Goal: Task Accomplishment & Management: Use online tool/utility

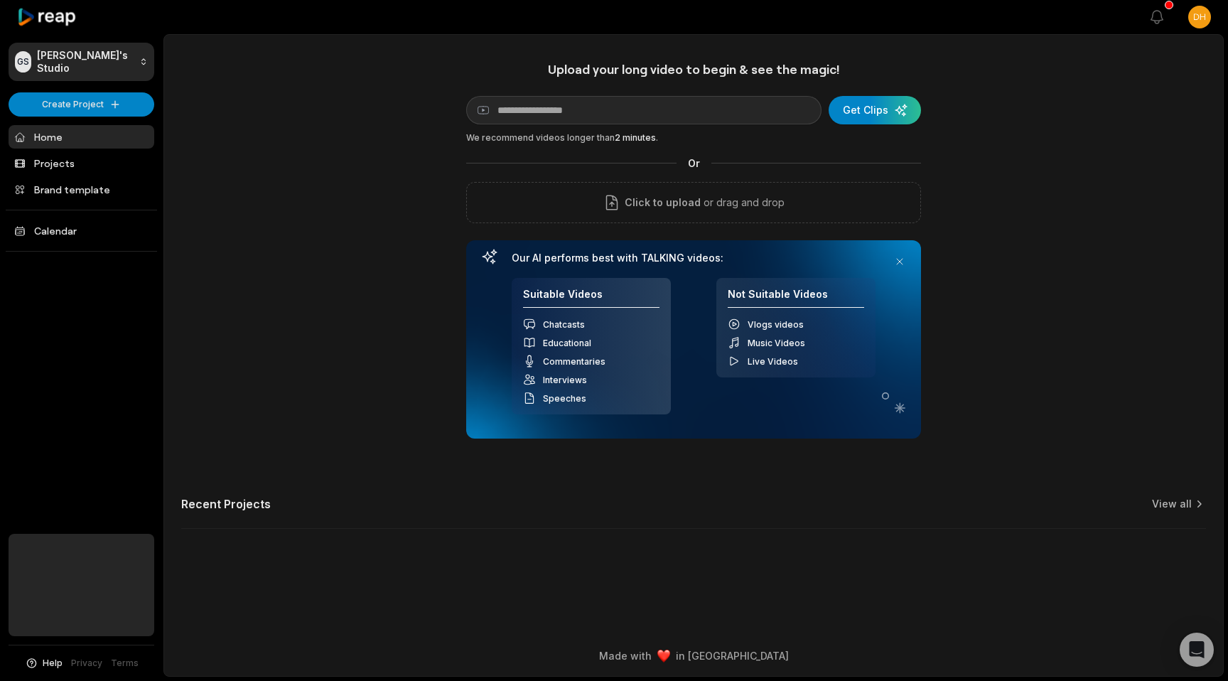
click at [254, 507] on h2 "Recent Projects" at bounding box center [226, 504] width 90 height 14
click at [78, 166] on link "Projects" at bounding box center [82, 162] width 146 height 23
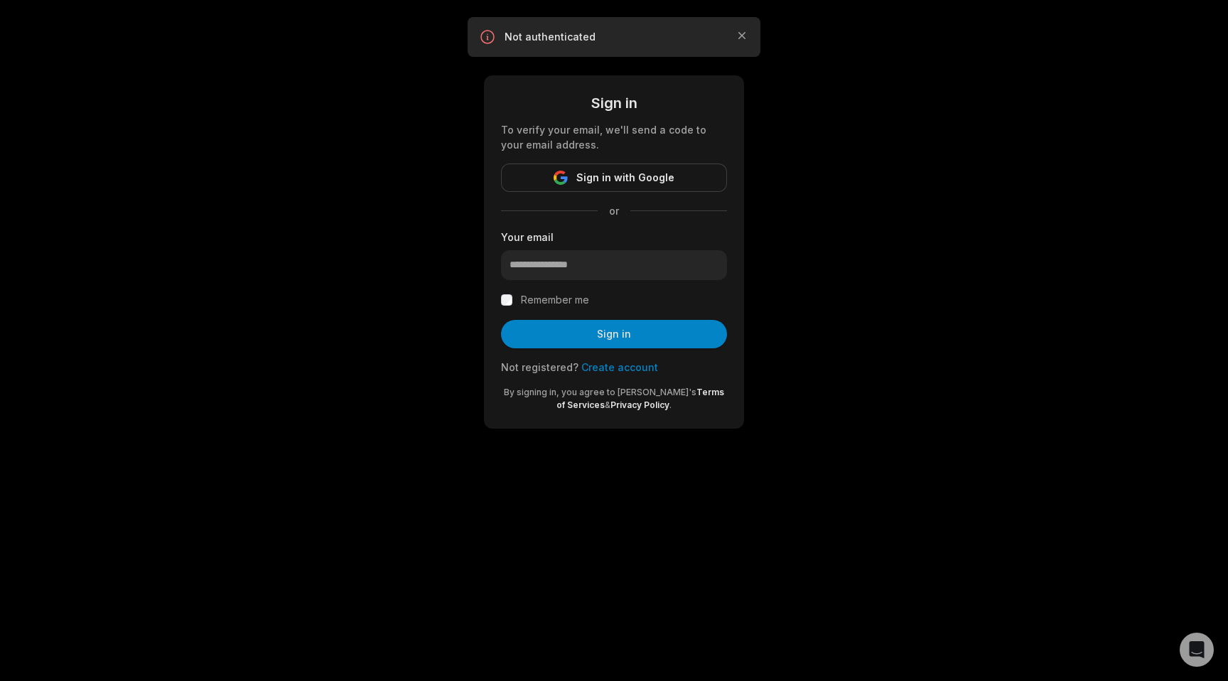
click at [529, 271] on input "email" at bounding box center [614, 265] width 226 height 30
type input "**********"
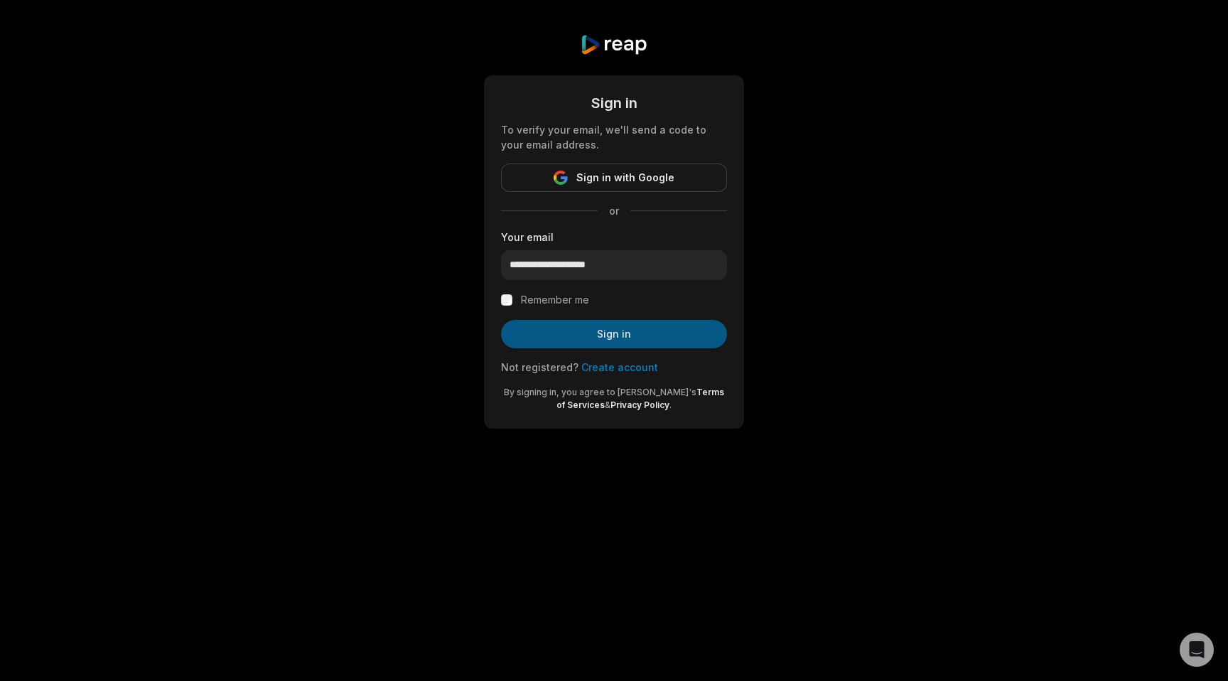
click at [596, 333] on button "Sign in" at bounding box center [614, 334] width 226 height 28
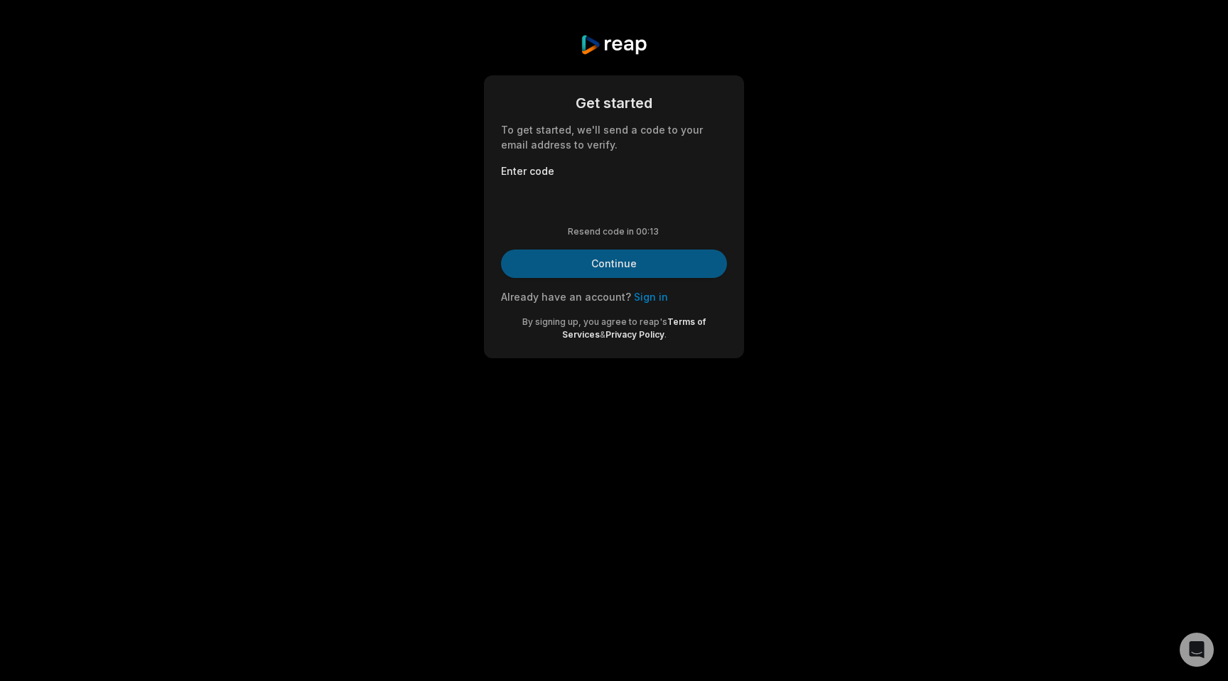
click at [588, 267] on button "Continue" at bounding box center [614, 263] width 226 height 28
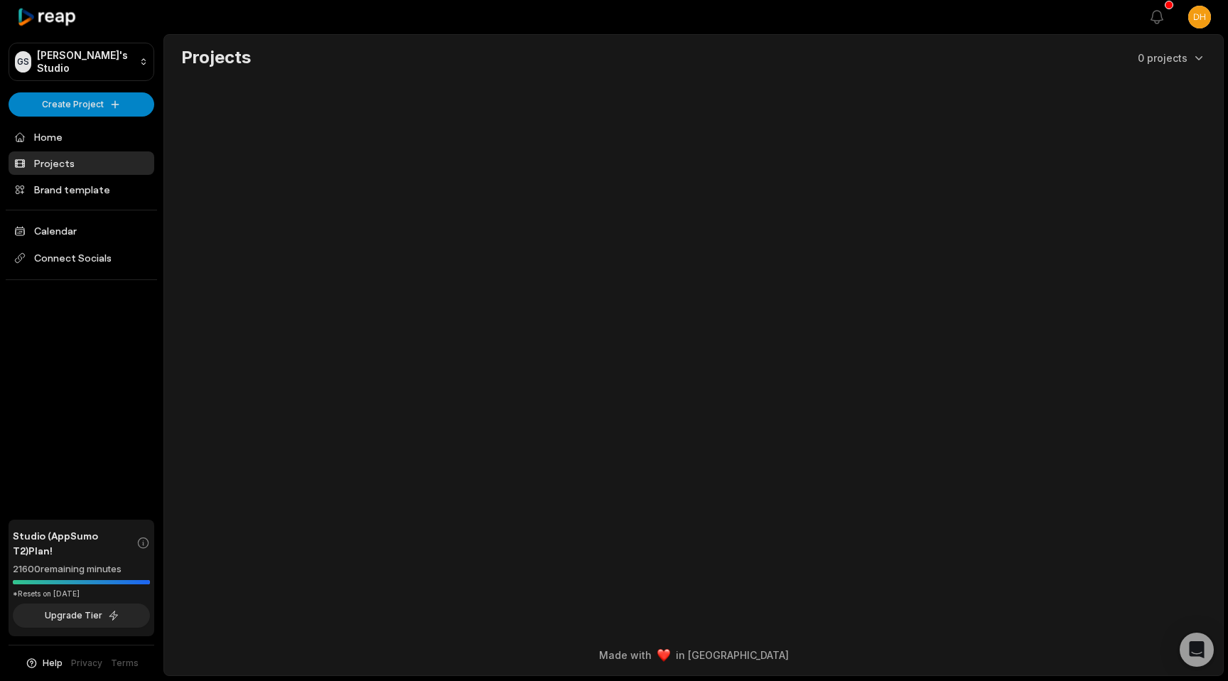
click at [60, 161] on link "Projects" at bounding box center [82, 162] width 146 height 23
click at [66, 191] on link "Brand template" at bounding box center [82, 189] width 146 height 23
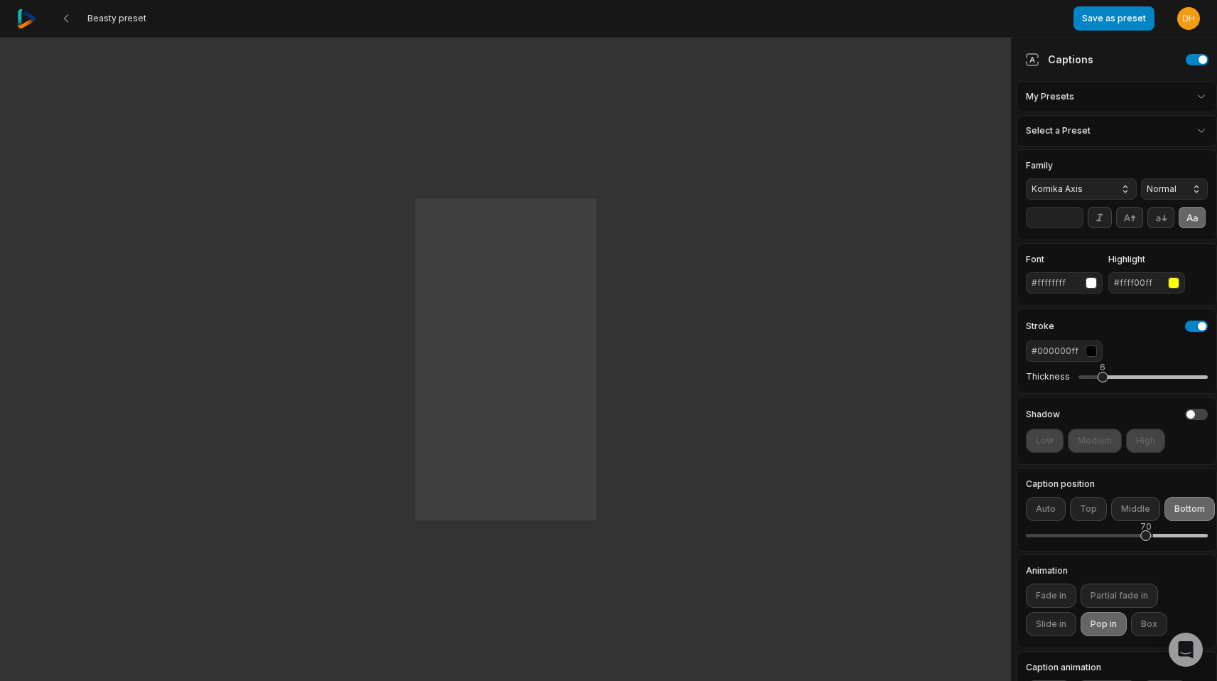
click at [29, 21] on img at bounding box center [26, 18] width 19 height 19
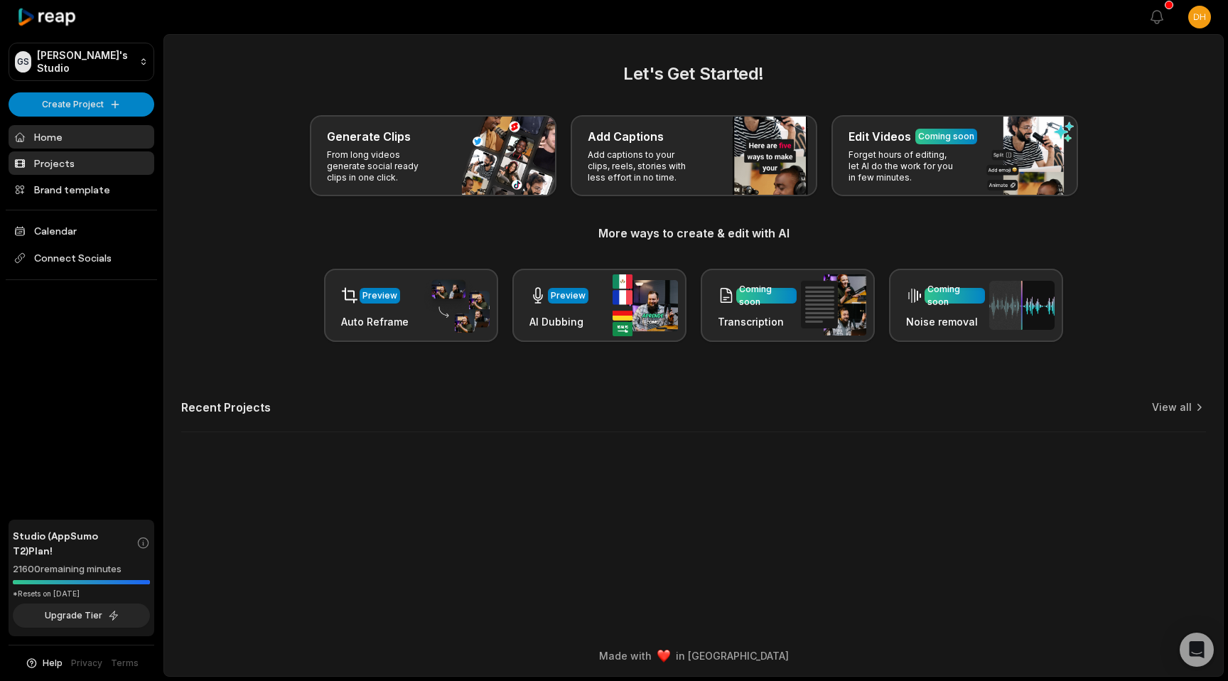
click at [55, 166] on link "Projects" at bounding box center [82, 162] width 146 height 23
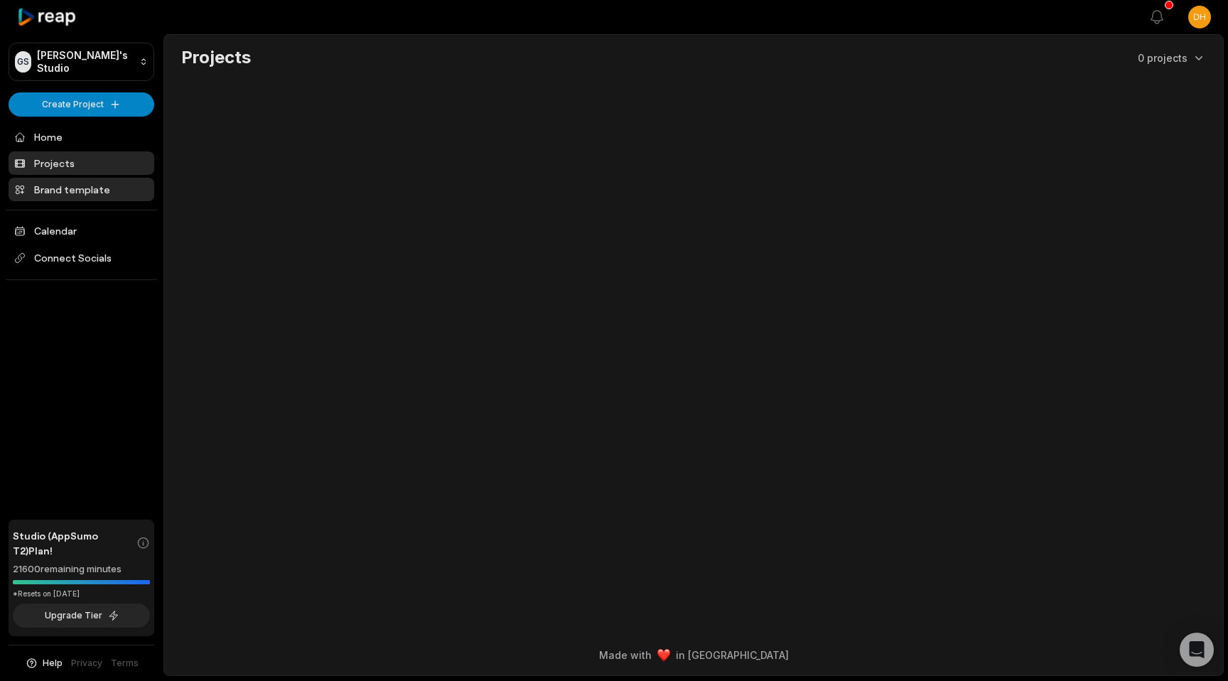
click at [58, 185] on link "Brand template" at bounding box center [82, 189] width 146 height 23
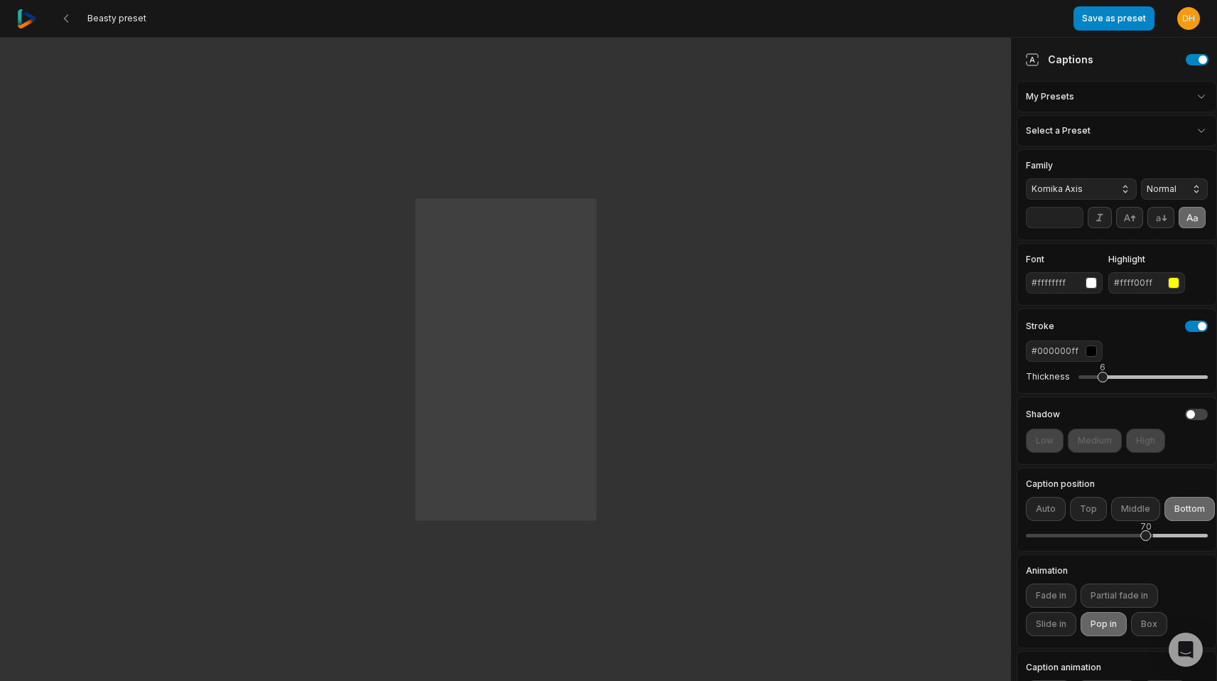
click at [475, 426] on div "One One small small step step for for man man One One giant giant leap leap for…" at bounding box center [505, 360] width 1011 height 644
click at [478, 422] on div "One One small small step step for for man man One One giant giant leap leap for…" at bounding box center [505, 360] width 1011 height 644
click at [495, 422] on div "One One small small step step for for man man One One giant giant leap leap for…" at bounding box center [505, 360] width 1011 height 644
click at [495, 423] on div "One One small small step step for for man man One One giant giant leap leap for…" at bounding box center [505, 360] width 1011 height 644
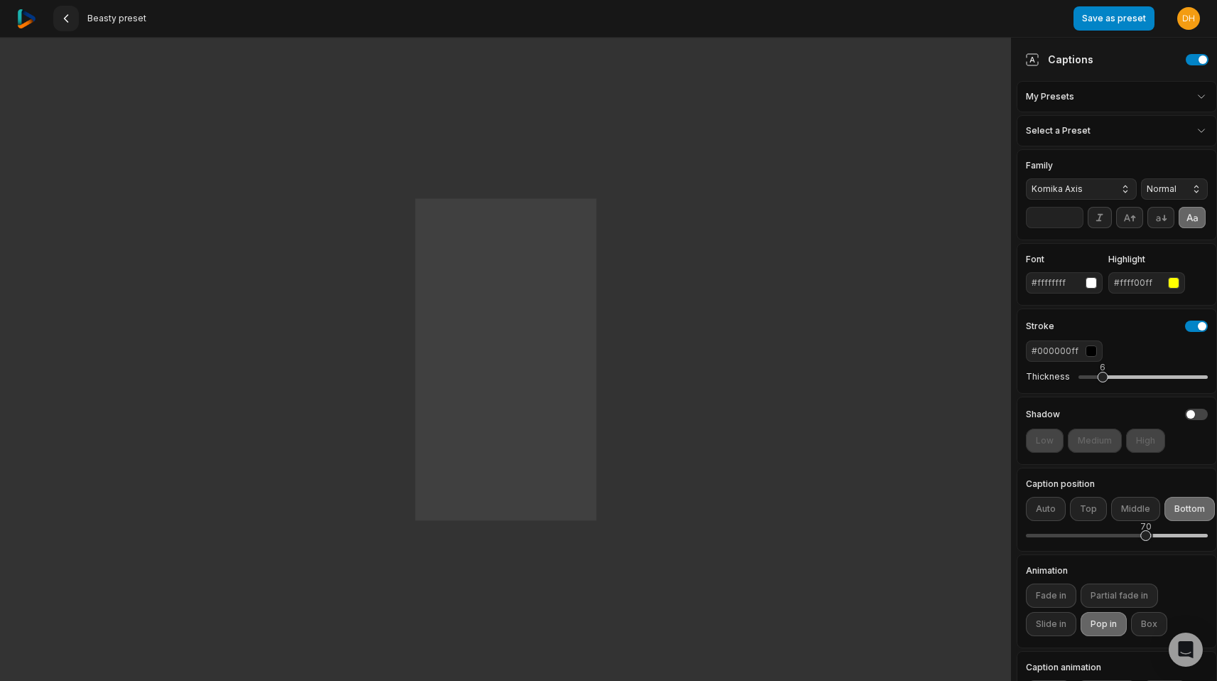
click at [68, 22] on icon at bounding box center [65, 18] width 11 height 11
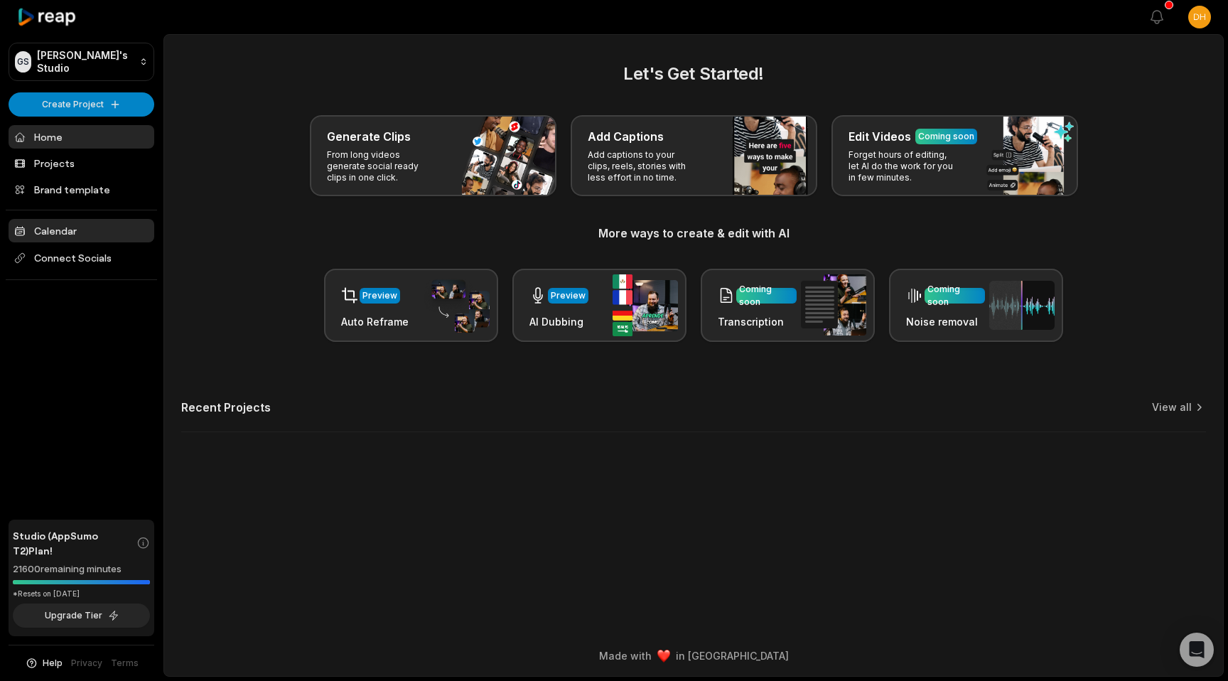
click at [75, 228] on link "Calendar" at bounding box center [82, 230] width 146 height 23
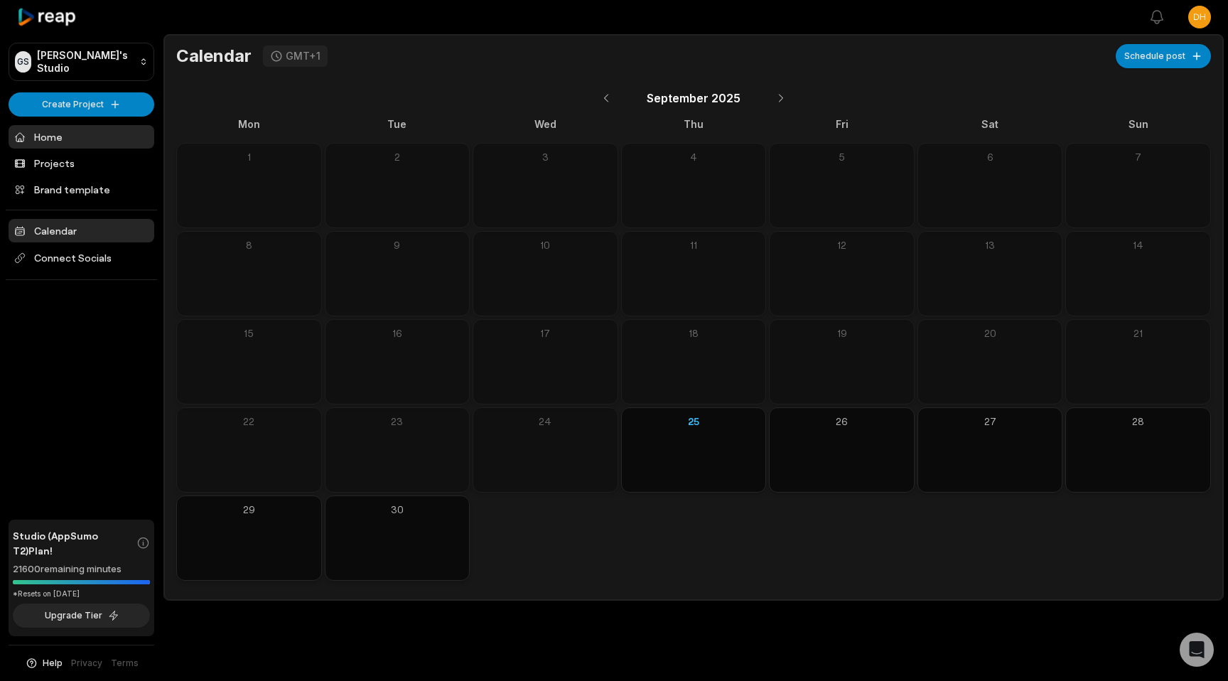
click at [47, 136] on link "Home" at bounding box center [82, 136] width 146 height 23
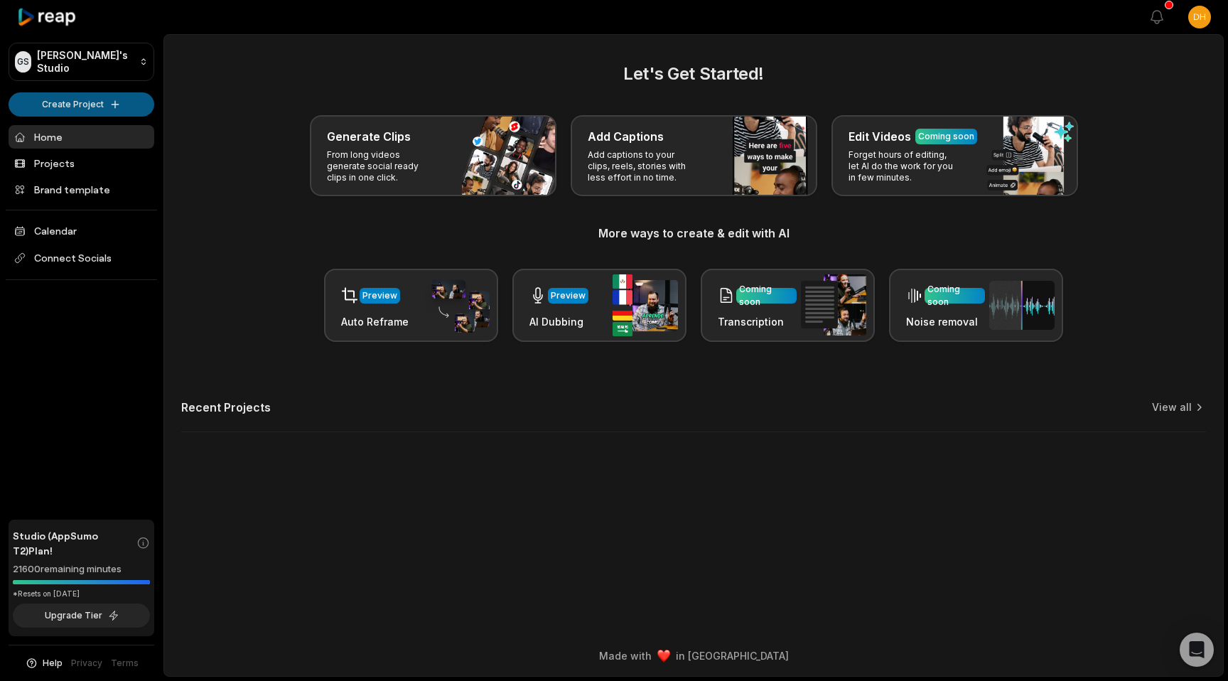
click at [75, 100] on html "GS [PERSON_NAME]'s Studio Create Project Home Projects Brand template Calendar …" at bounding box center [614, 340] width 1228 height 681
click at [81, 135] on link "Create Clips" at bounding box center [81, 133] width 139 height 23
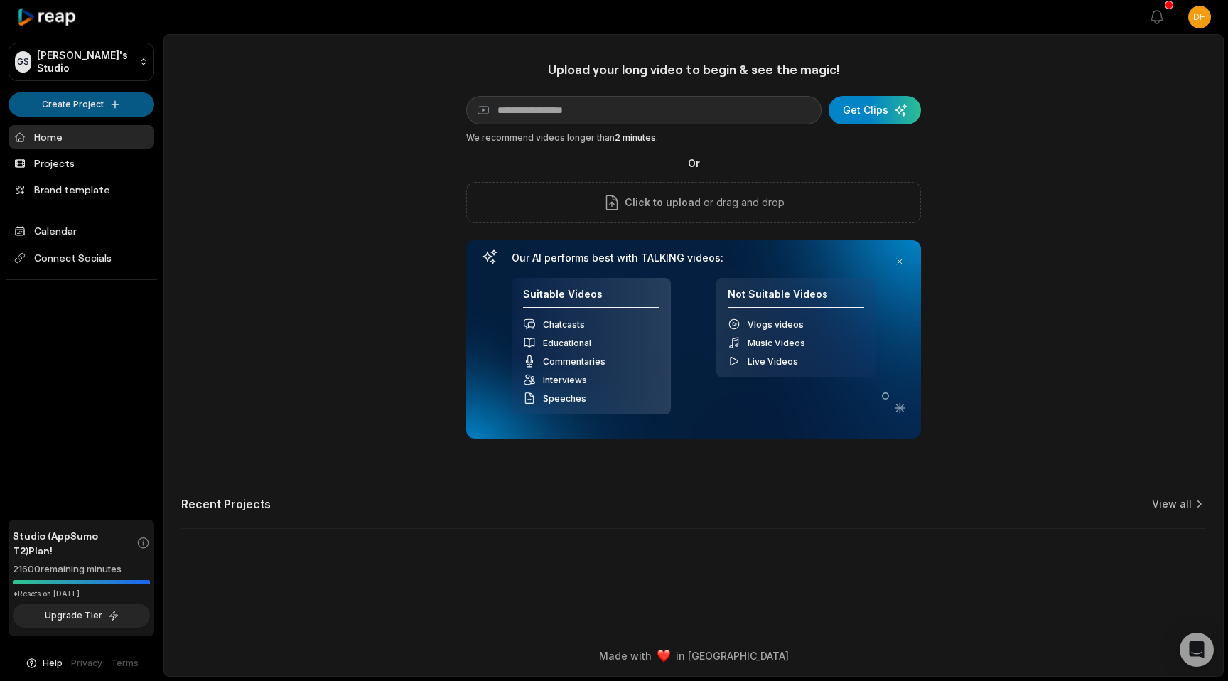
click at [114, 101] on html "GS [PERSON_NAME]'s Studio Create Project Home Projects Brand template Calendar …" at bounding box center [614, 340] width 1228 height 681
click at [109, 154] on link "Add Captions" at bounding box center [81, 156] width 139 height 23
